Goal: Task Accomplishment & Management: Use online tool/utility

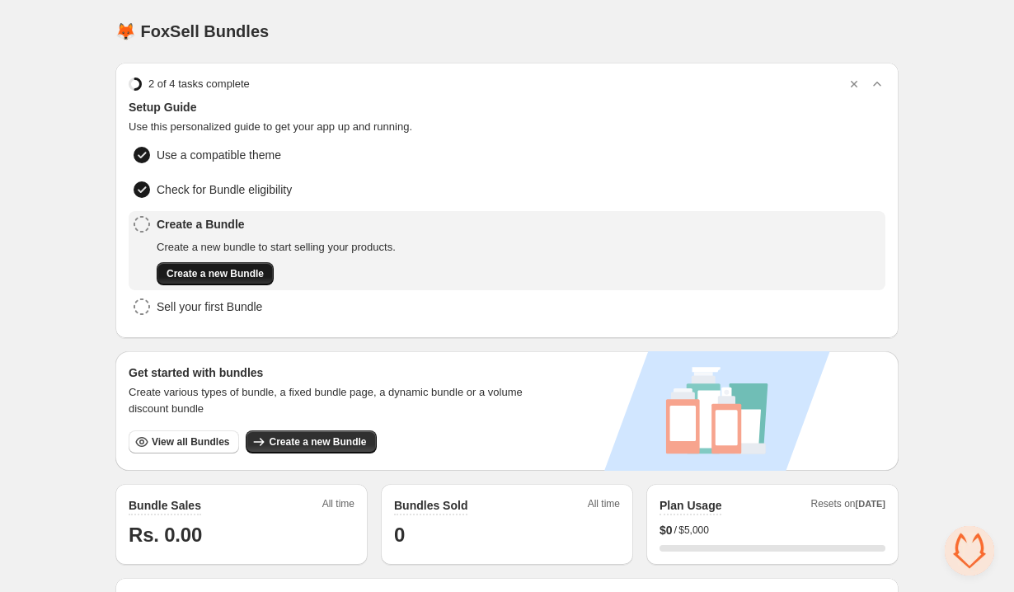
click at [245, 275] on span "Create a new Bundle" at bounding box center [215, 273] width 97 height 13
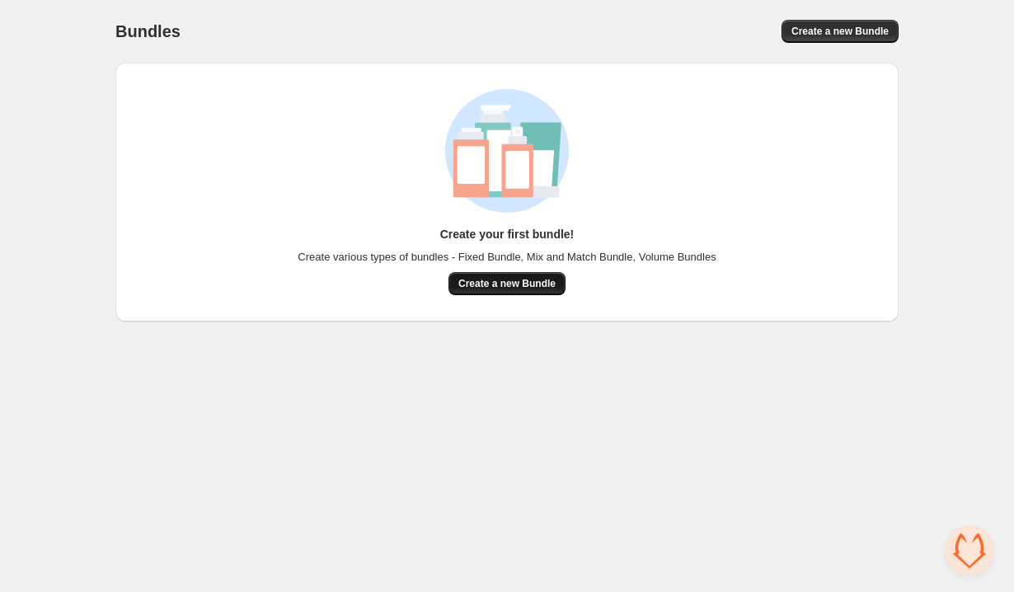
click at [527, 292] on button "Create a new Bundle" at bounding box center [506, 283] width 117 height 23
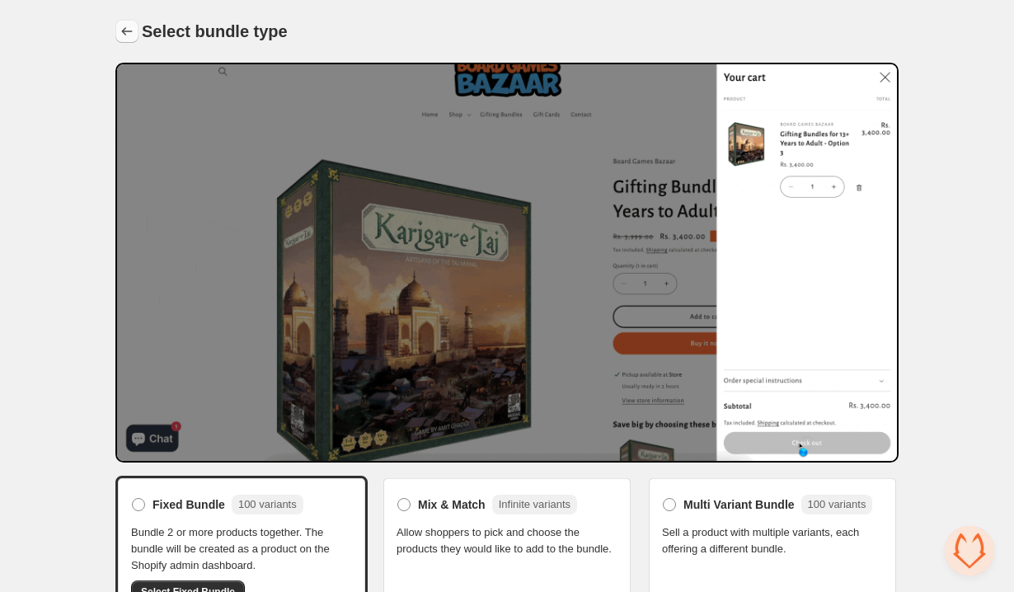
click at [121, 30] on icon "Back" at bounding box center [127, 31] width 16 height 16
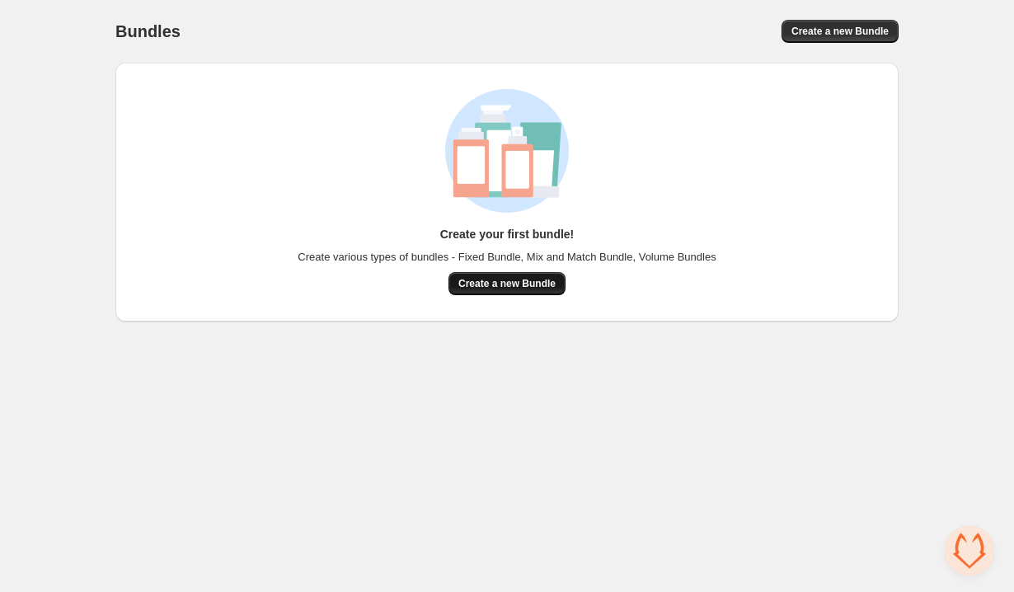
click at [528, 274] on button "Create a new Bundle" at bounding box center [506, 283] width 117 height 23
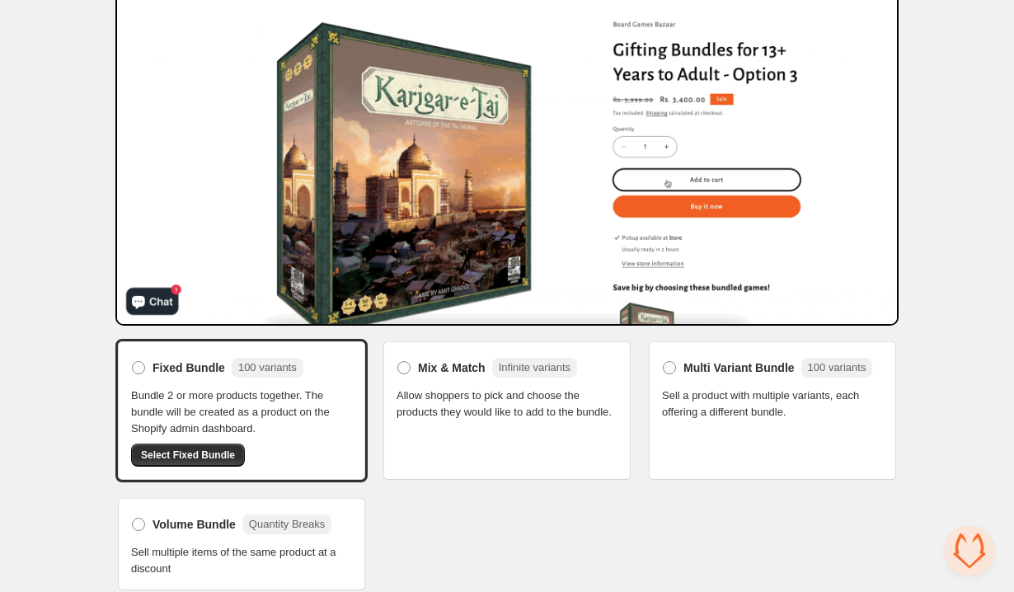
scroll to position [145, 0]
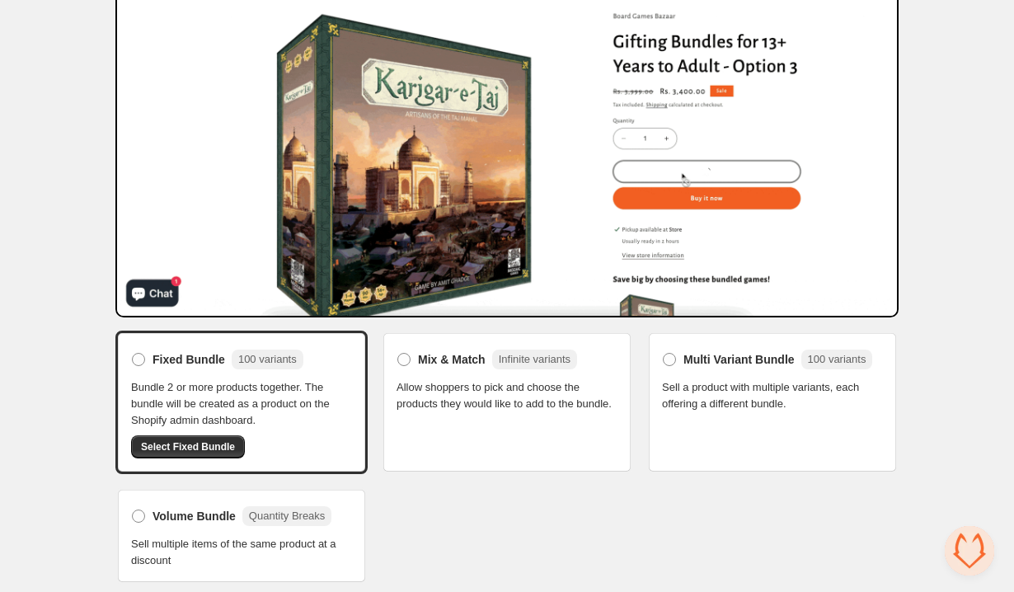
click at [470, 410] on span "Allow shoppers to pick and choose the products they would like to add to the bu…" at bounding box center [507, 395] width 221 height 33
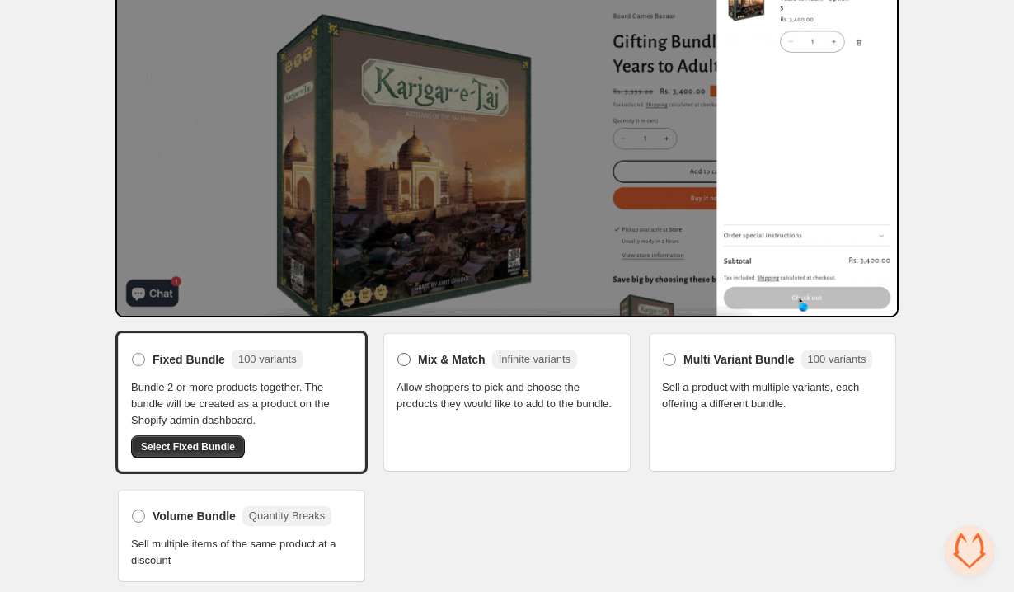
click at [432, 360] on span "Mix & Match" at bounding box center [452, 359] width 68 height 16
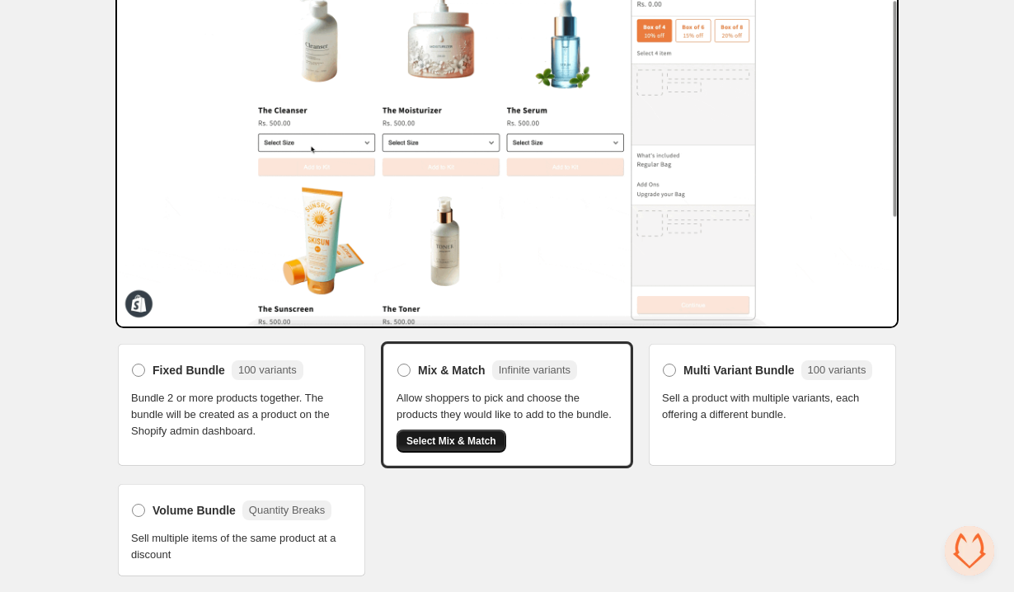
click at [468, 443] on span "Select Mix & Match" at bounding box center [451, 440] width 90 height 13
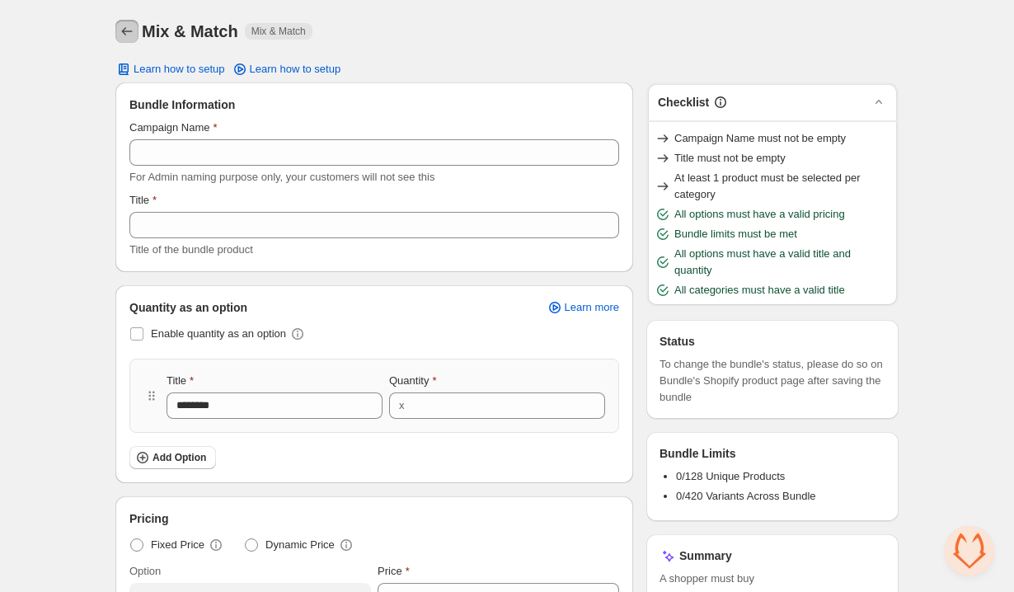
click at [132, 30] on icon "Back" at bounding box center [127, 31] width 16 height 16
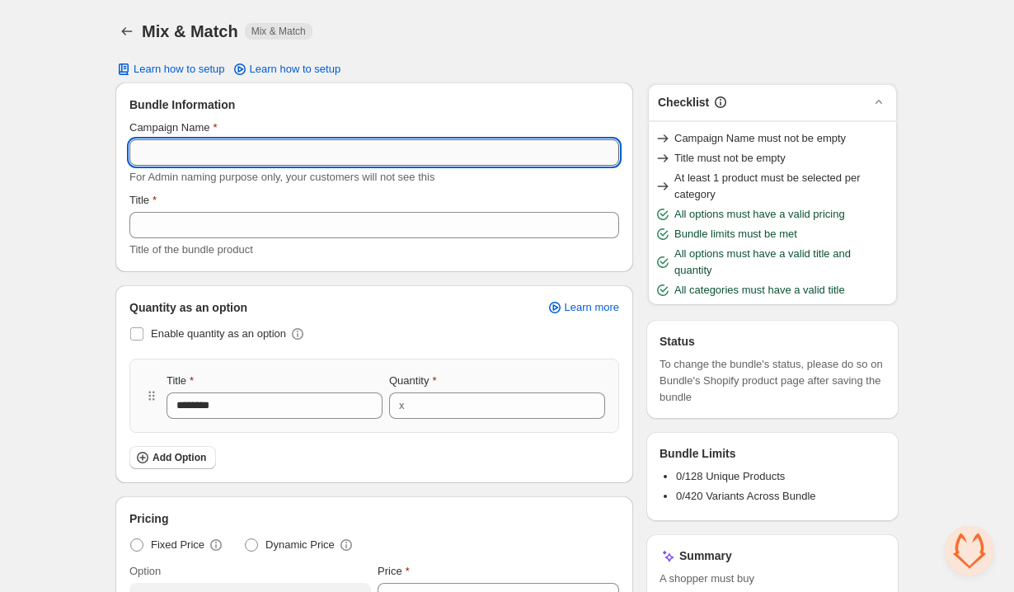
click at [253, 152] on input "Campaign Name" at bounding box center [374, 152] width 490 height 26
type input "**********"
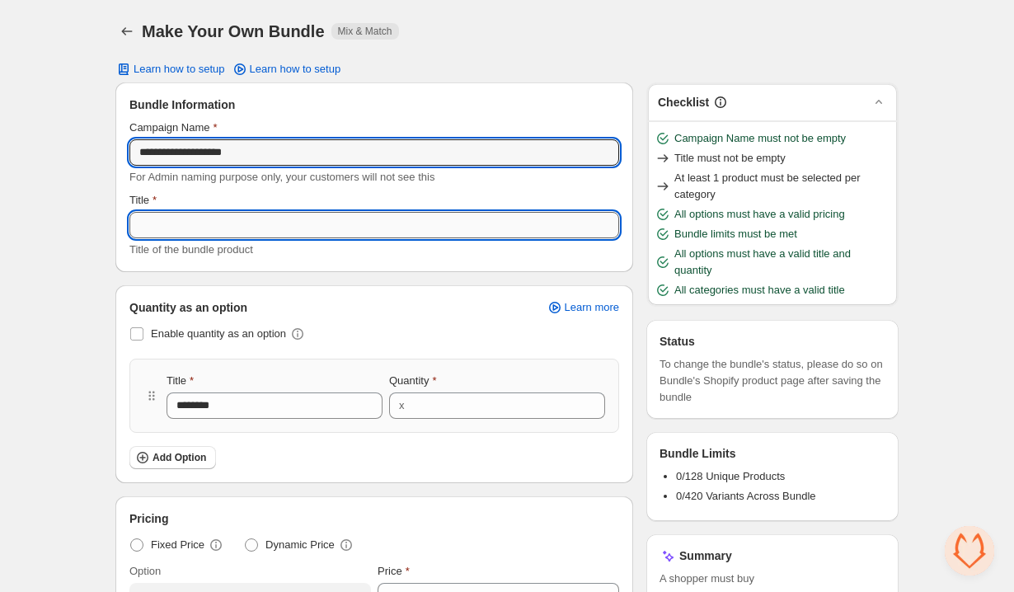
click at [254, 227] on input "Title" at bounding box center [374, 225] width 490 height 26
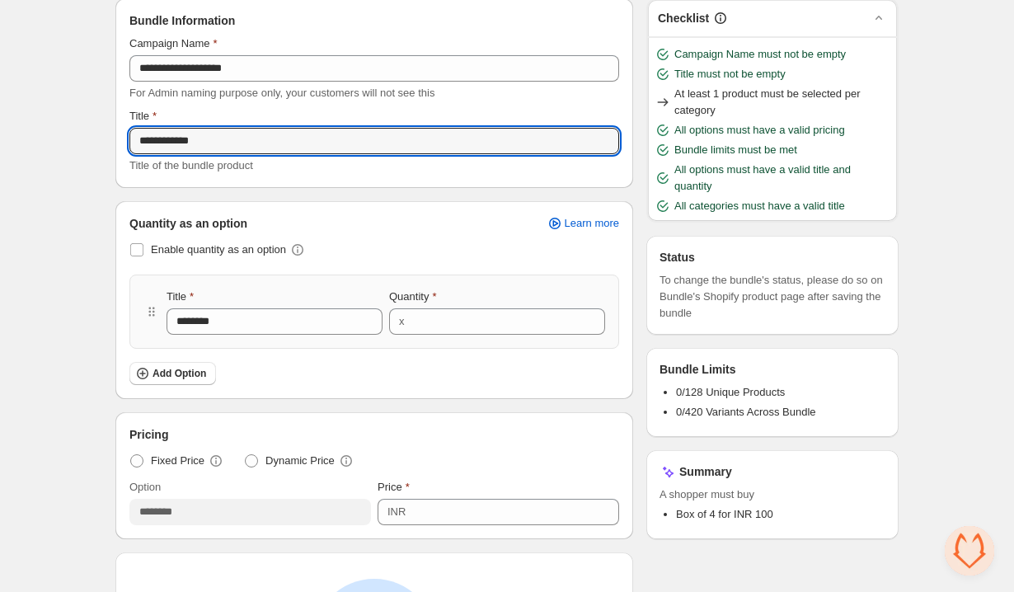
scroll to position [87, 0]
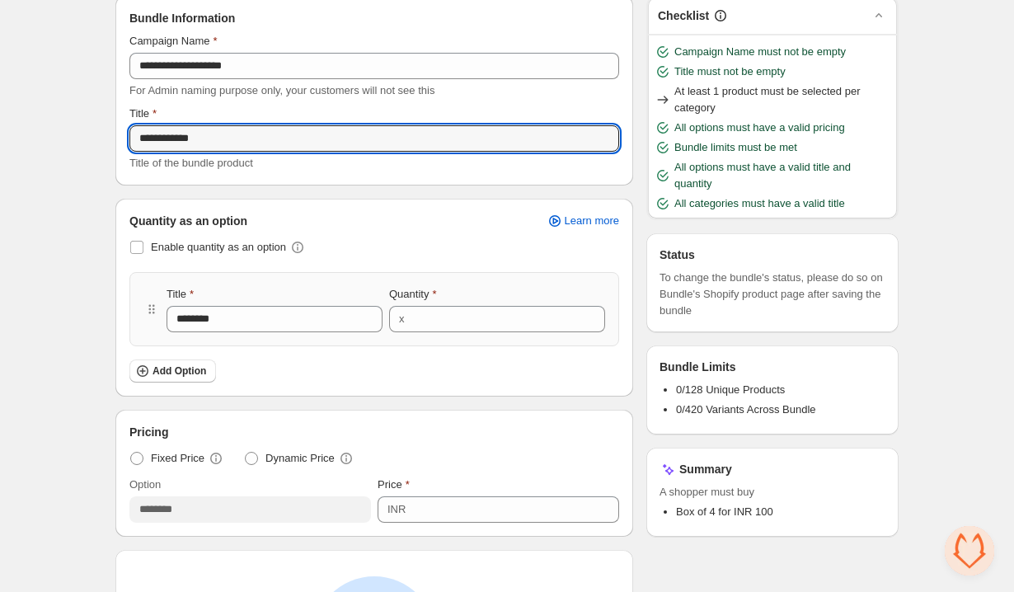
type input "**********"
click at [444, 340] on div "Title ******** Quantity x *" at bounding box center [374, 309] width 490 height 74
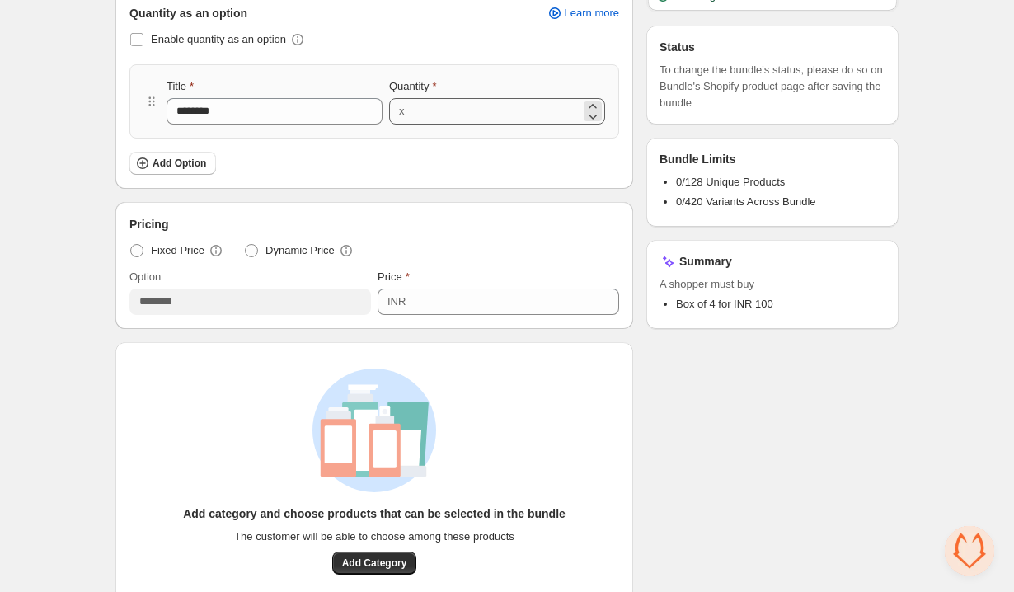
scroll to position [296, 0]
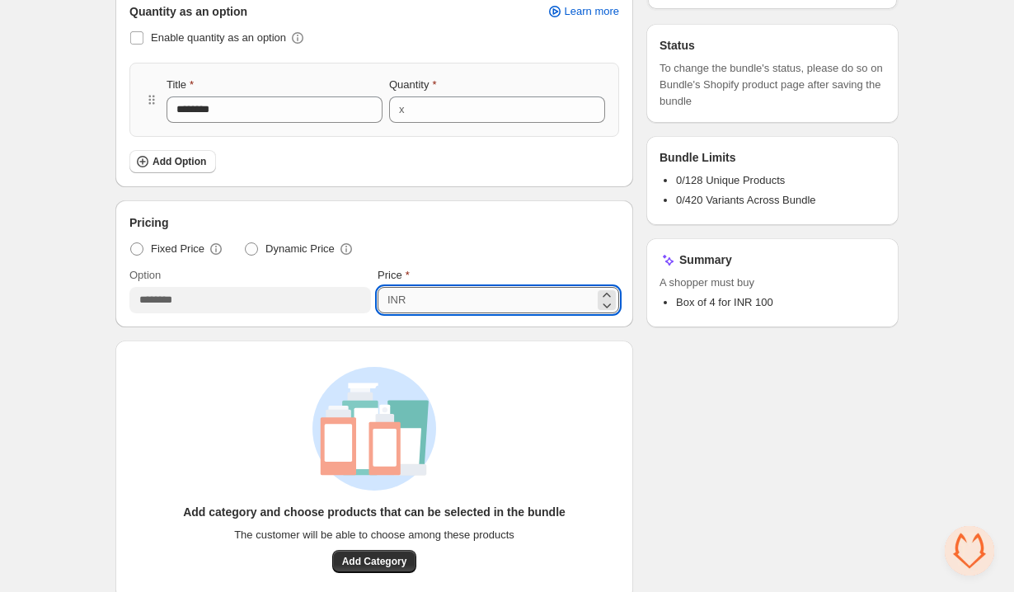
click at [449, 299] on input "***" at bounding box center [503, 300] width 184 height 26
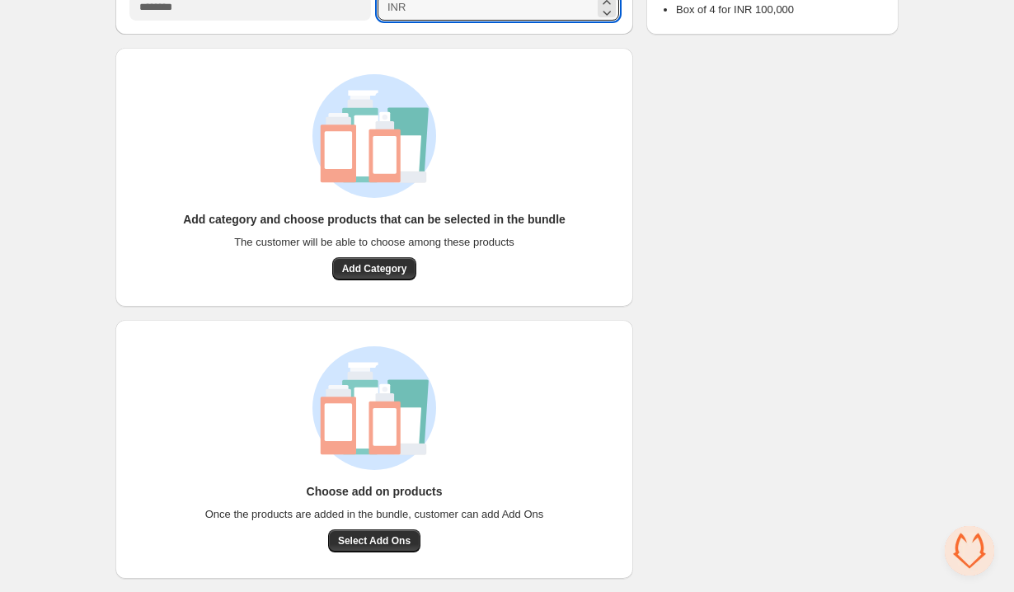
scroll to position [0, 0]
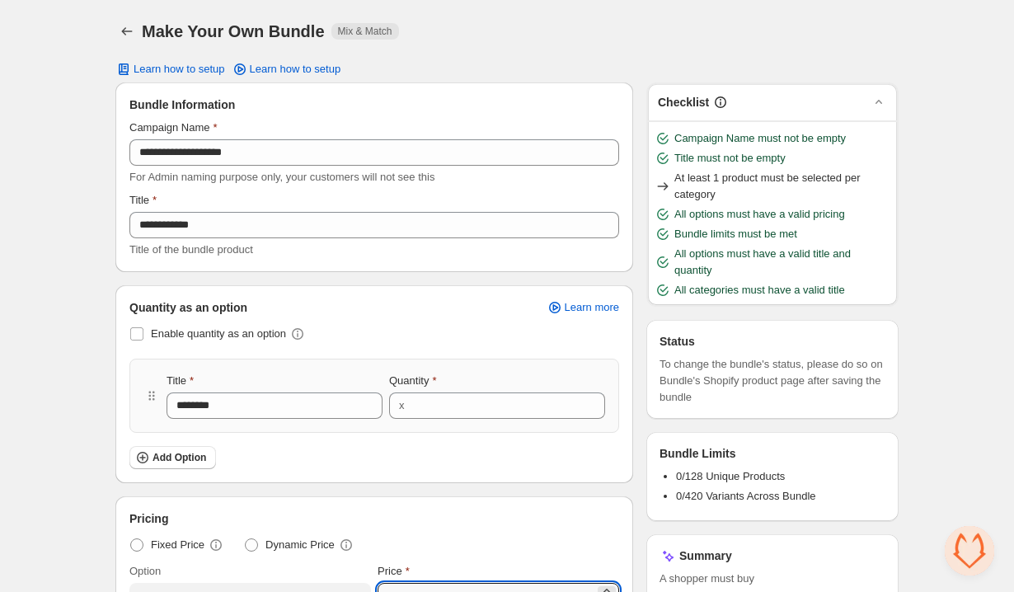
type input "******"
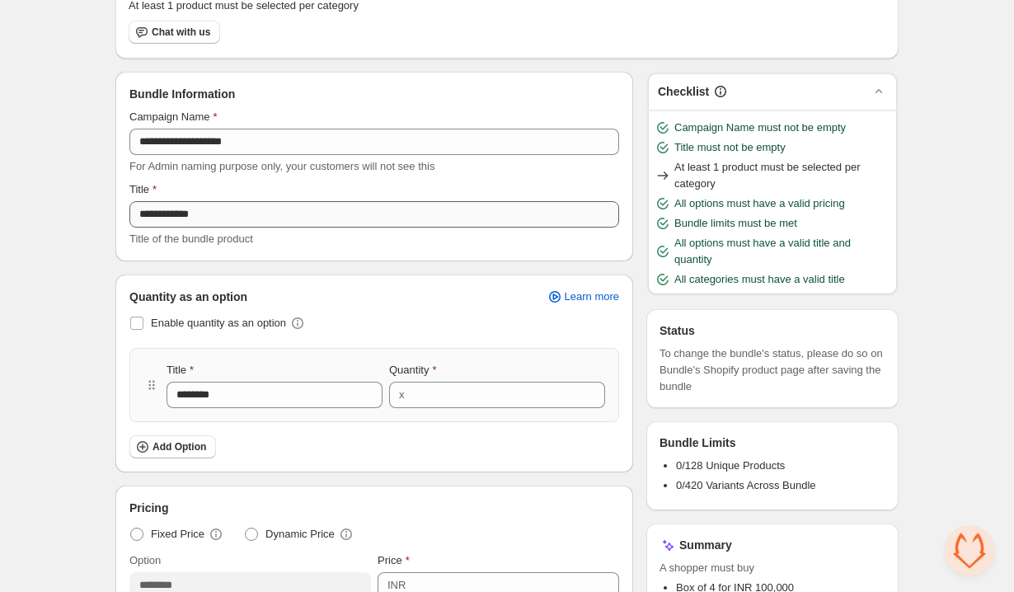
scroll to position [185, 0]
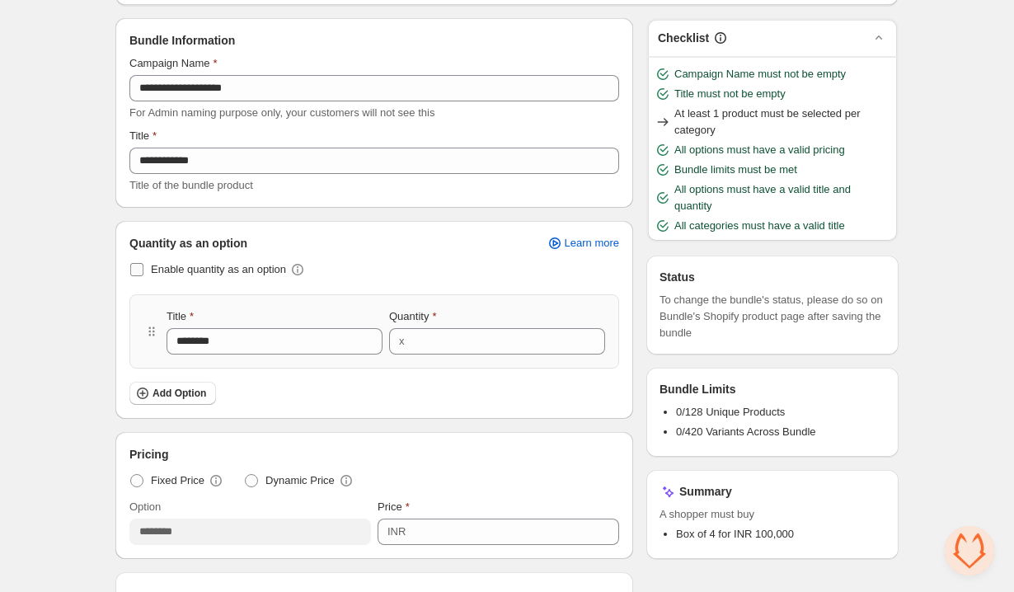
click at [131, 273] on span at bounding box center [136, 269] width 13 height 13
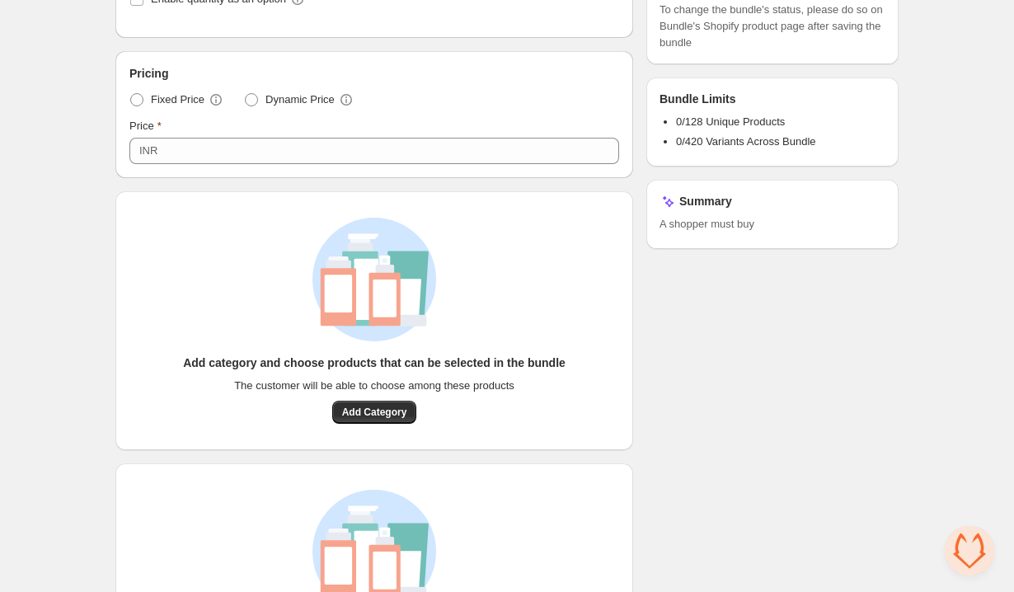
scroll to position [598, 0]
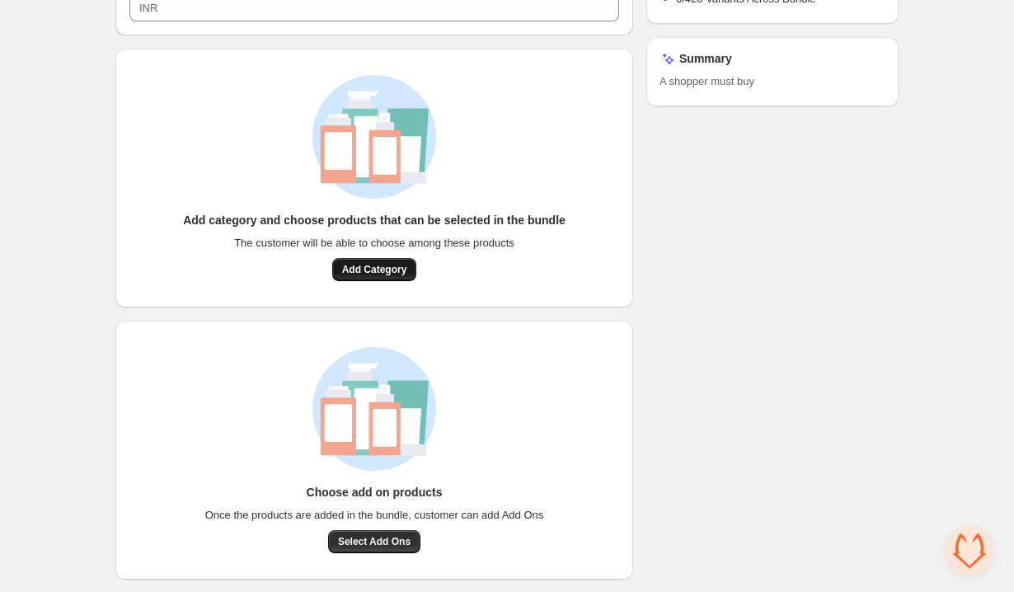
click at [387, 264] on span "Add Category" at bounding box center [374, 269] width 65 height 13
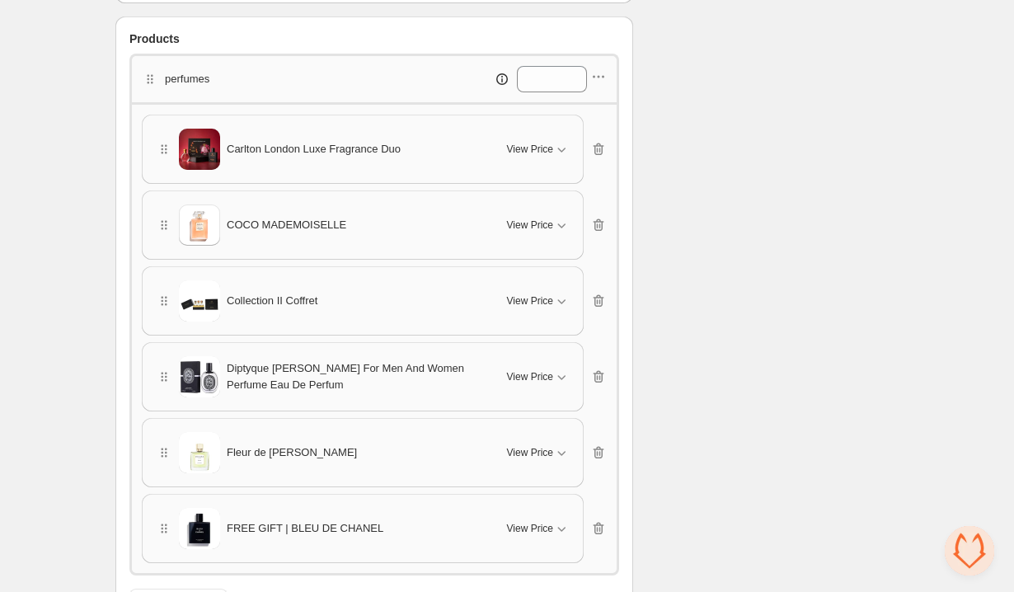
scroll to position [0, 0]
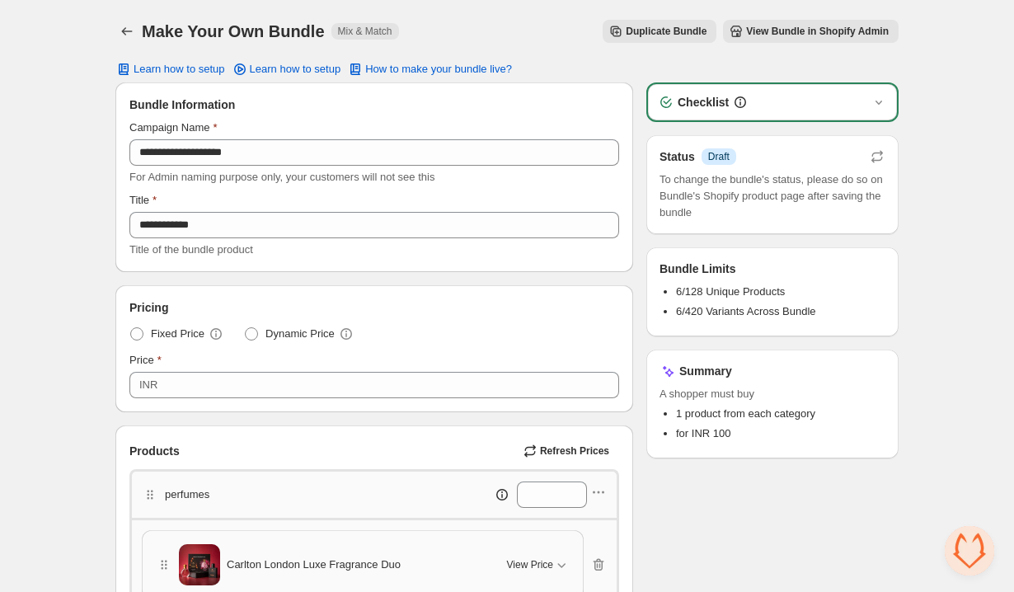
click at [790, 35] on span "View Bundle in Shopify Admin" at bounding box center [817, 31] width 143 height 13
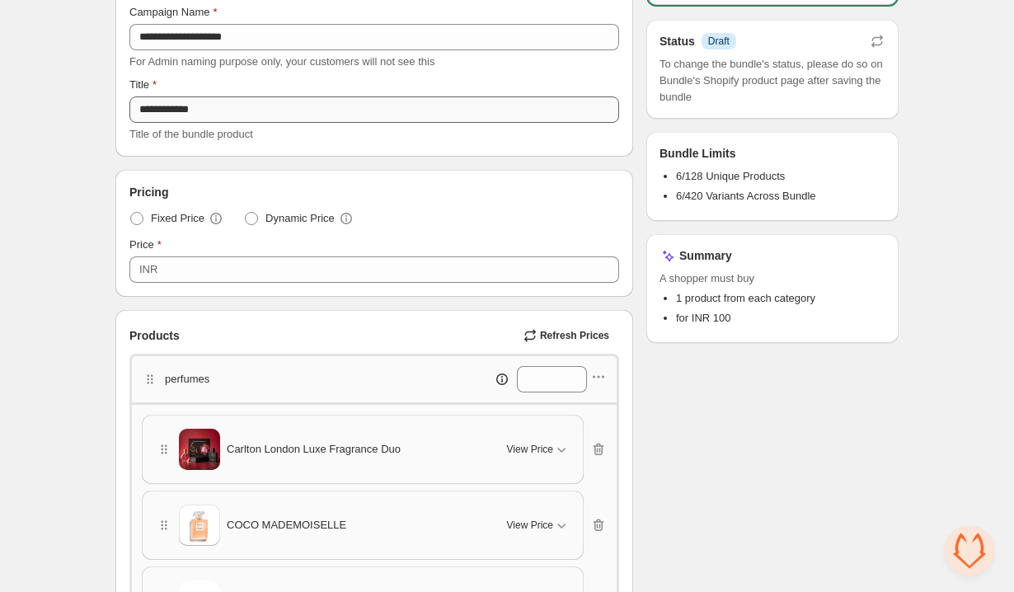
scroll to position [126, 0]
